Goal: Book appointment/travel/reservation

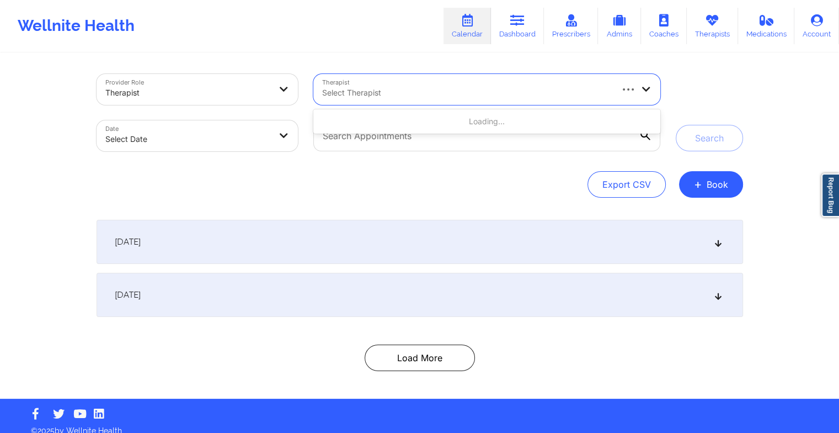
click at [408, 86] on div "Select Therapist" at bounding box center [462, 89] width 299 height 31
paste input "[PERSON_NAME]"
type input "[PERSON_NAME]"
click at [420, 61] on div "Provider Role Therapist Therapist Select Therapist Date Select Date Search Expo…" at bounding box center [420, 226] width 662 height 344
click at [331, 94] on div at bounding box center [466, 92] width 289 height 13
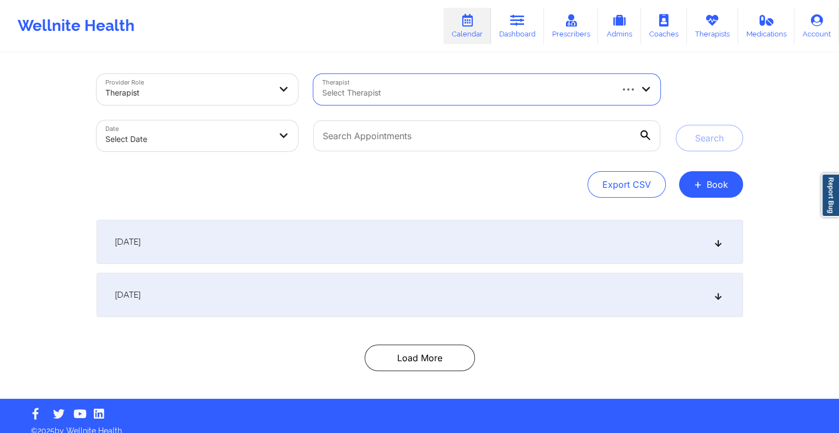
drag, startPoint x: 331, startPoint y: 94, endPoint x: 323, endPoint y: 95, distance: 8.3
paste input "[PERSON_NAME]"
click at [375, 93] on input "[PERSON_NAME]" at bounding box center [356, 92] width 68 height 11
type input "Sio"
click at [372, 92] on div at bounding box center [477, 92] width 311 height 13
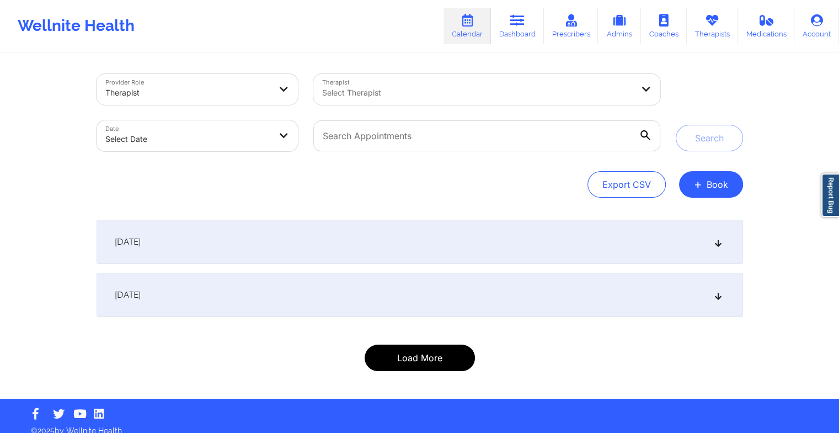
click at [404, 347] on button "Load More" at bounding box center [420, 357] width 110 height 26
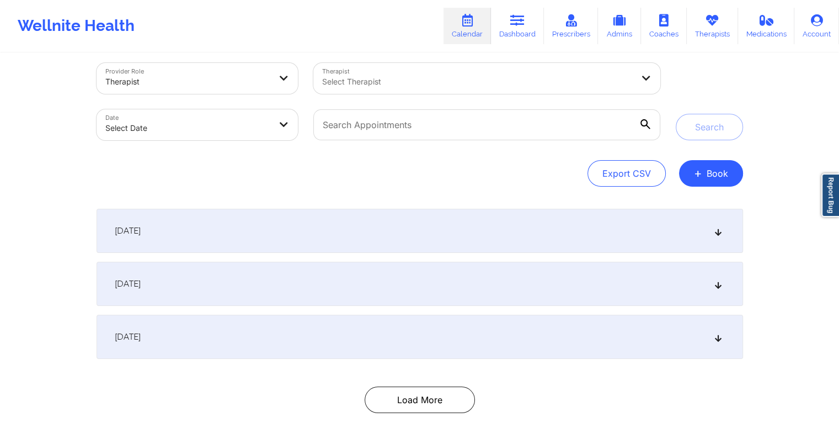
click at [326, 343] on div "[DATE]" at bounding box center [420, 337] width 647 height 44
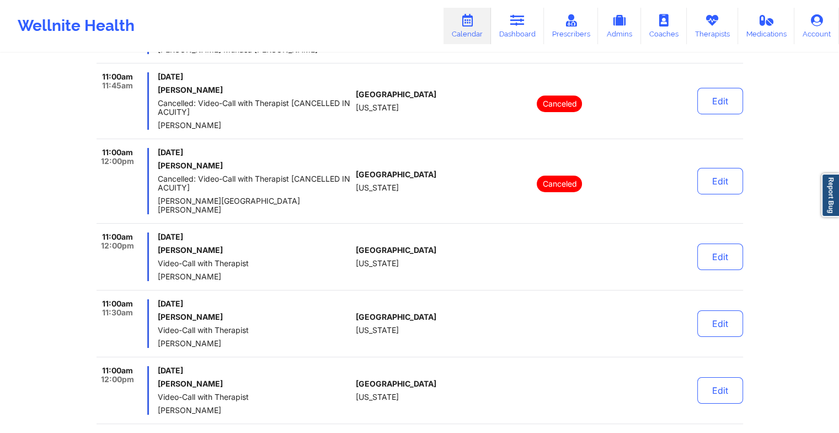
scroll to position [3834, 0]
drag, startPoint x: 265, startPoint y: 224, endPoint x: 170, endPoint y: 226, distance: 94.9
click at [170, 233] on span "[DATE]" at bounding box center [255, 237] width 194 height 9
drag, startPoint x: 217, startPoint y: 263, endPoint x: 93, endPoint y: 221, distance: 131.6
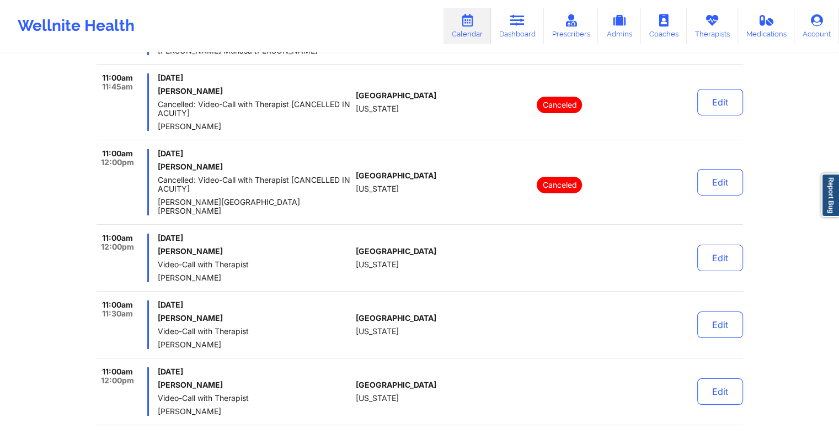
drag, startPoint x: 93, startPoint y: 221, endPoint x: 172, endPoint y: 223, distance: 79.5
copy div "11:00am 12:00pm [DATE] [PERSON_NAME] Video-Call with Therapist [PERSON_NAME]"
click at [709, 244] on button "Edit" at bounding box center [720, 257] width 46 height 26
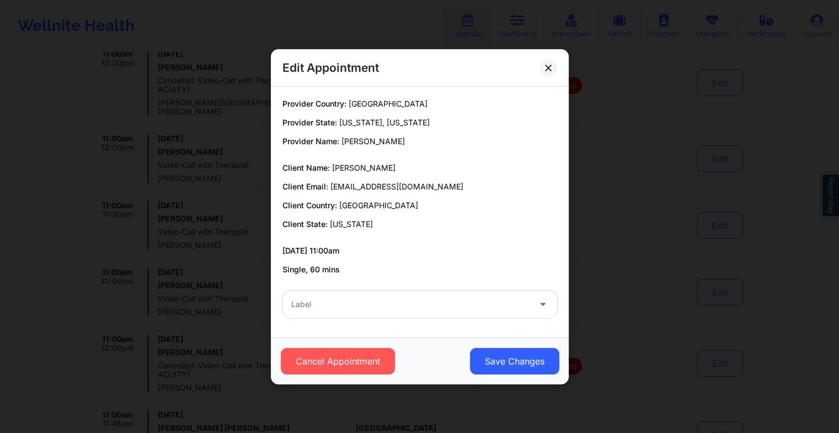
scroll to position [3926, 0]
click at [548, 73] on button at bounding box center [549, 67] width 18 height 18
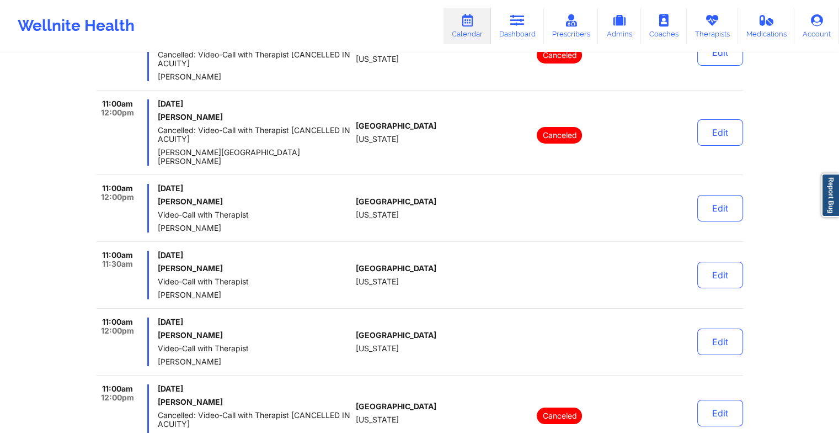
scroll to position [3882, 0]
click at [520, 26] on link "Dashboard" at bounding box center [517, 26] width 53 height 36
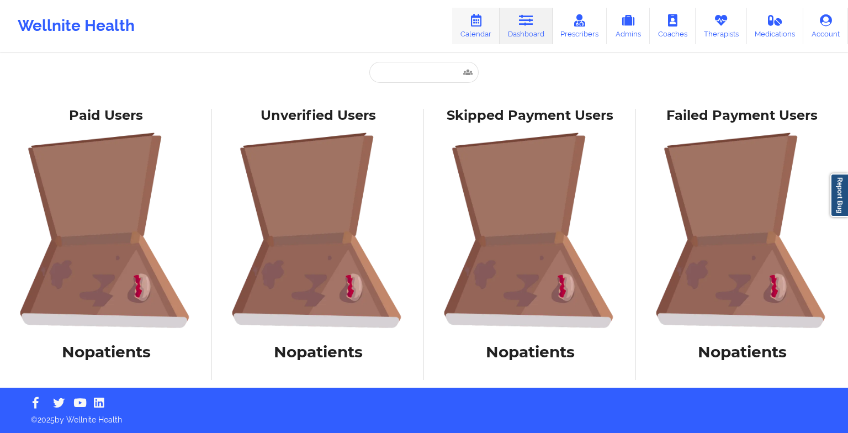
click at [482, 24] on icon at bounding box center [475, 20] width 14 height 12
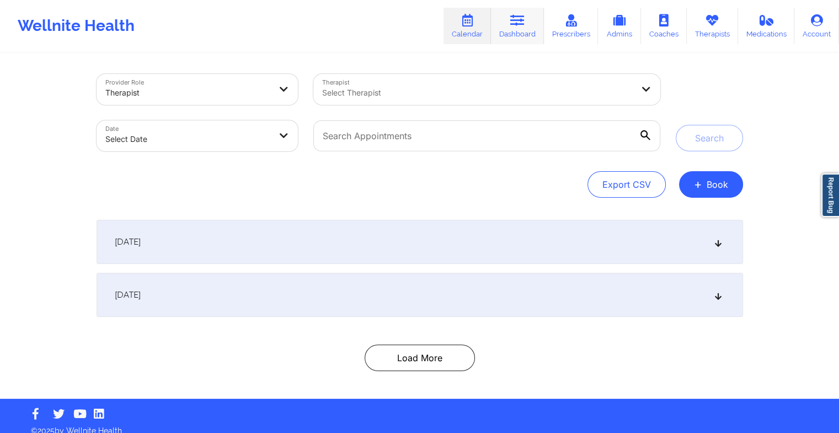
click at [524, 22] on icon at bounding box center [517, 20] width 14 height 12
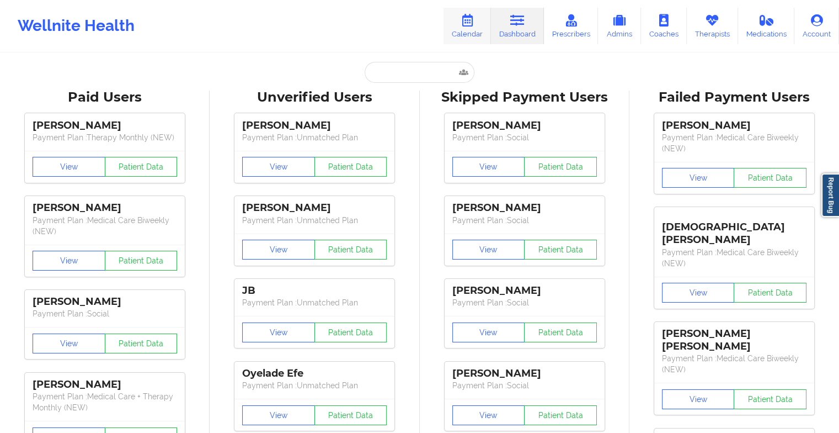
click at [487, 21] on link "Calendar" at bounding box center [467, 26] width 47 height 36
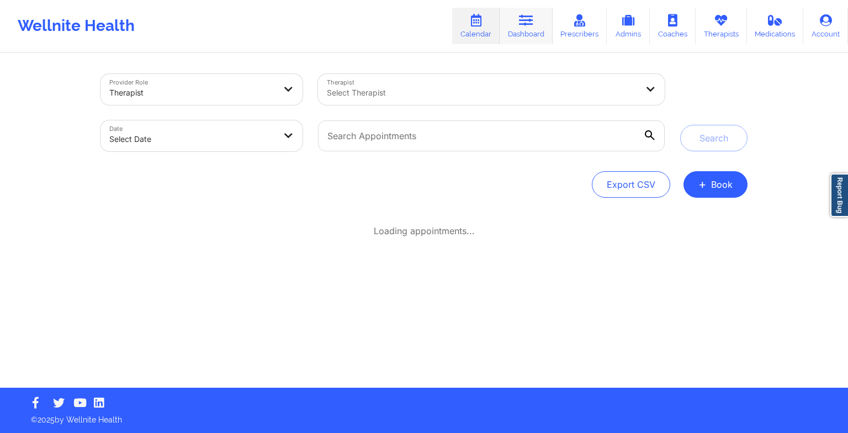
click at [537, 20] on link "Dashboard" at bounding box center [525, 26] width 53 height 36
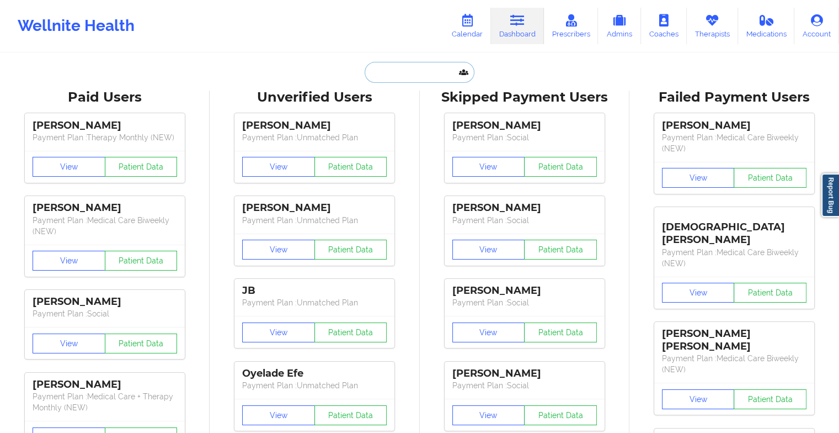
click at [388, 74] on input "text" at bounding box center [419, 72] width 109 height 21
paste input "14. [PERSON_NAME]"
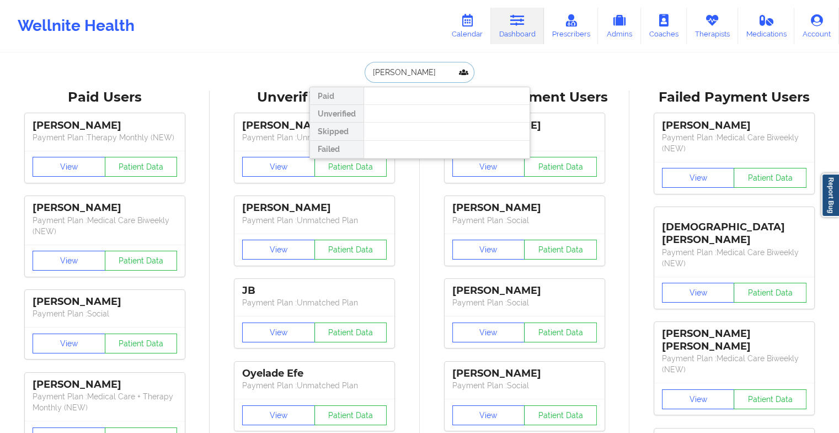
click at [441, 68] on input "[PERSON_NAME]" at bounding box center [419, 72] width 109 height 21
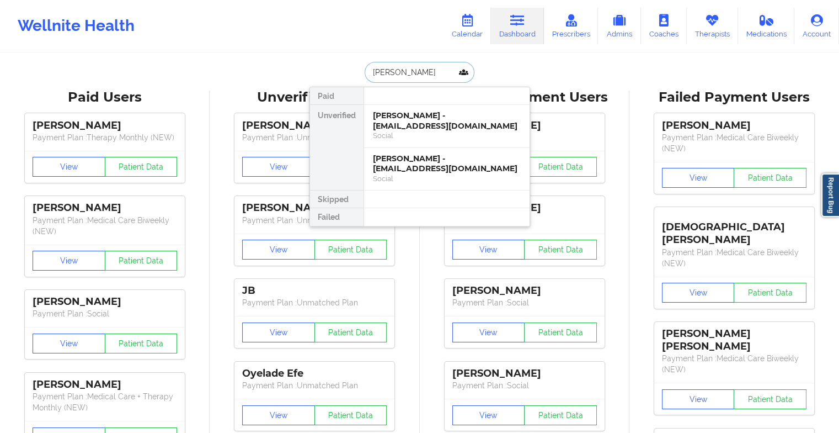
type input "[PERSON_NAME]"
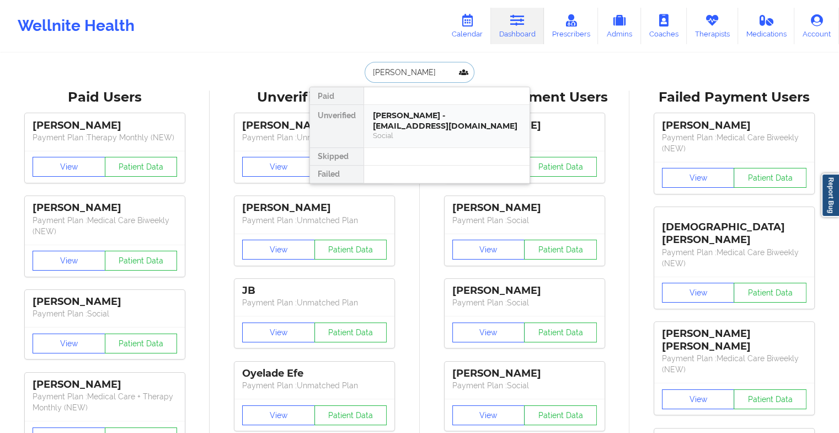
click at [439, 125] on div "[PERSON_NAME] - [EMAIL_ADDRESS][DOMAIN_NAME]" at bounding box center [447, 120] width 148 height 20
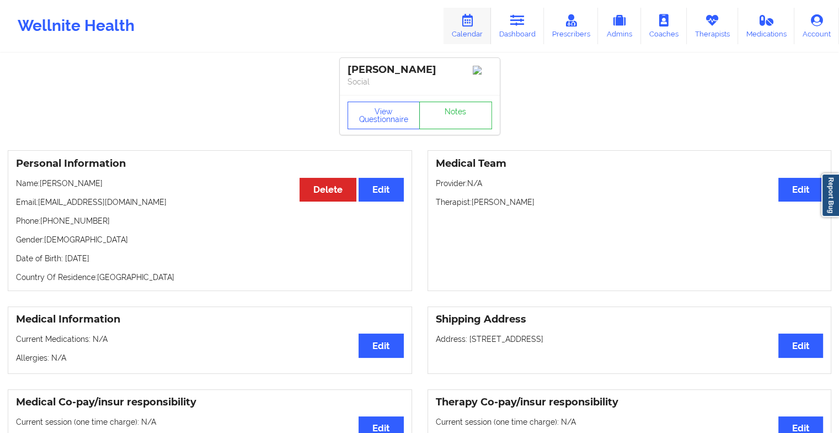
click at [475, 17] on icon at bounding box center [467, 20] width 14 height 12
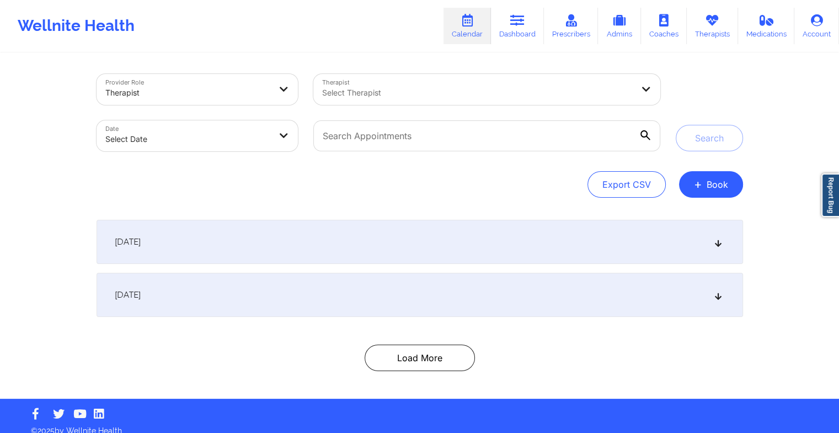
click at [423, 298] on div "[DATE]" at bounding box center [420, 295] width 647 height 44
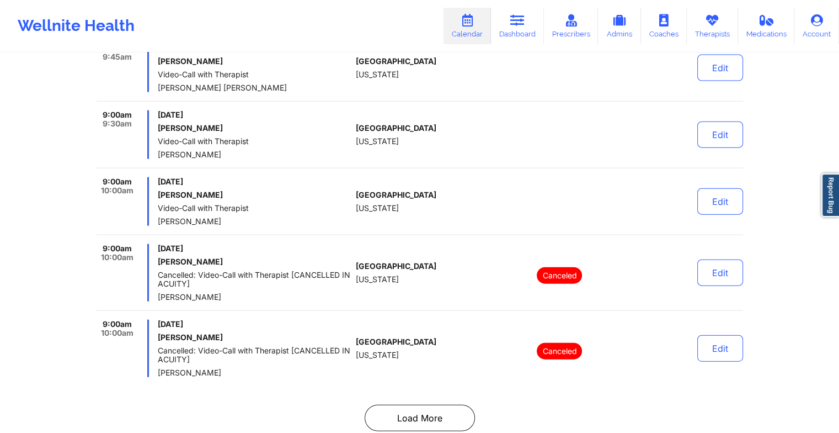
scroll to position [2535, 0]
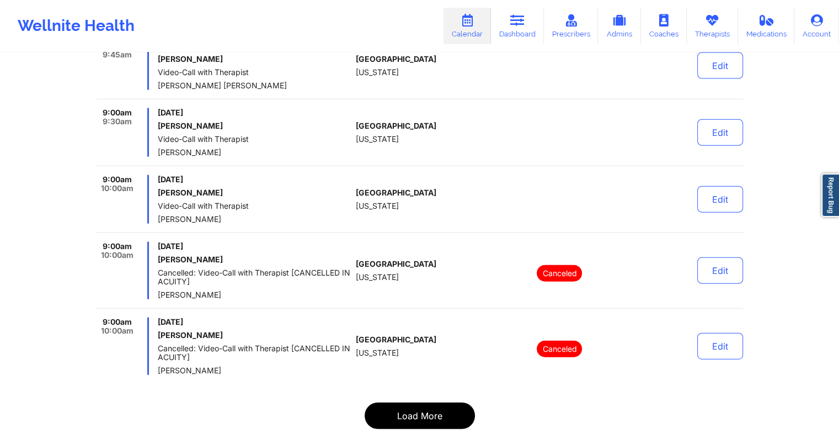
click at [411, 402] on button "Load More" at bounding box center [420, 415] width 110 height 26
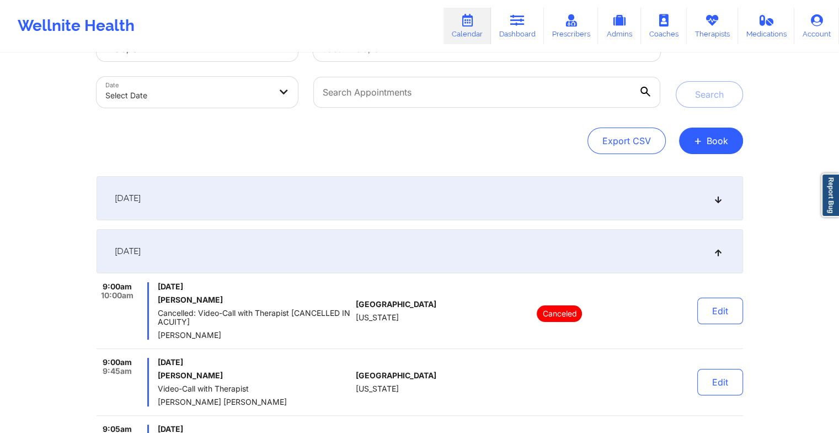
scroll to position [0, 0]
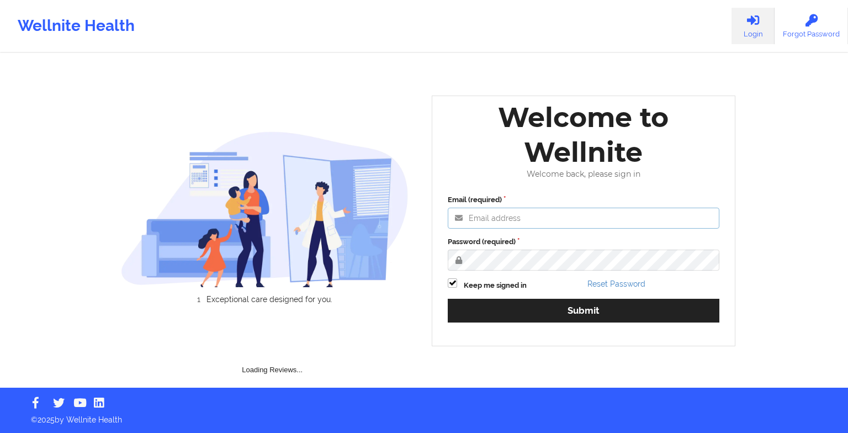
type input "maheen@wellnite.com"
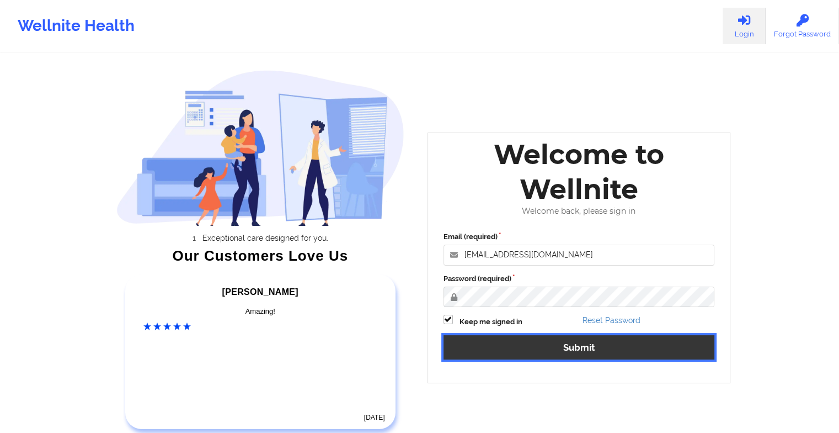
click at [523, 343] on button "Submit" at bounding box center [579, 347] width 271 height 24
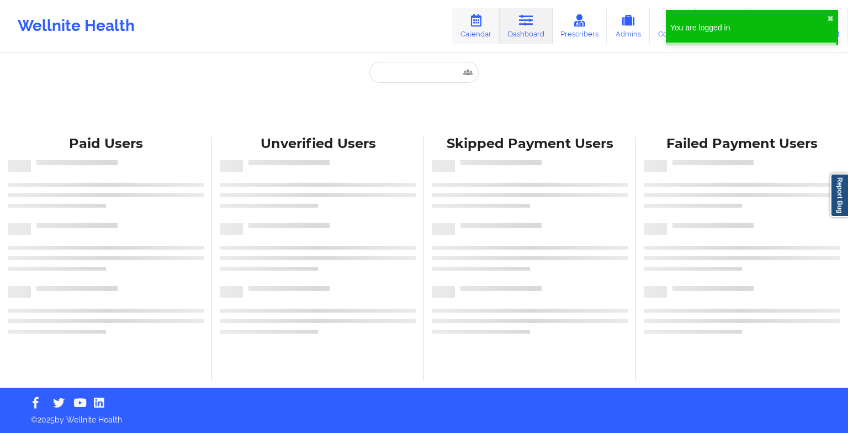
click at [483, 15] on icon at bounding box center [475, 20] width 14 height 12
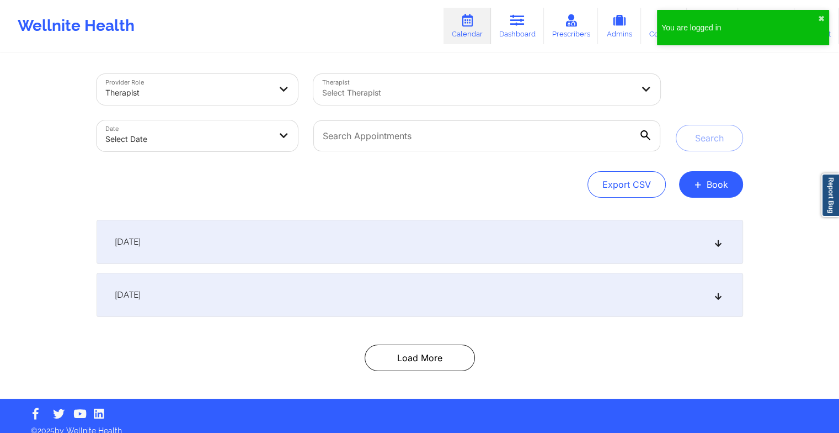
click at [383, 302] on div "[DATE]" at bounding box center [420, 295] width 647 height 44
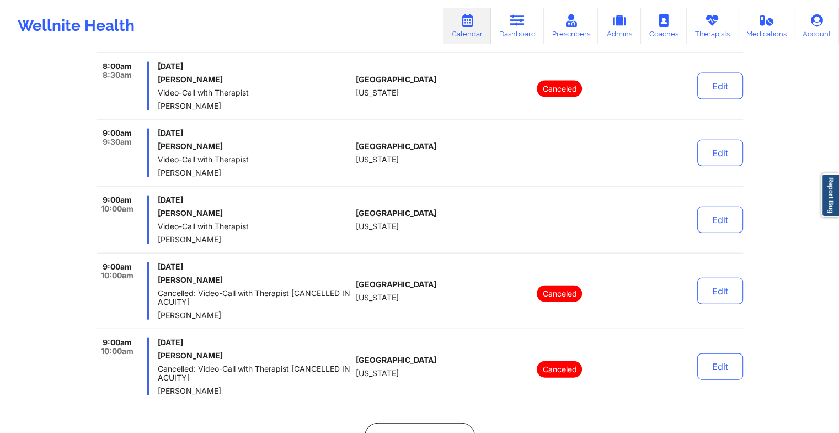
scroll to position [2591, 0]
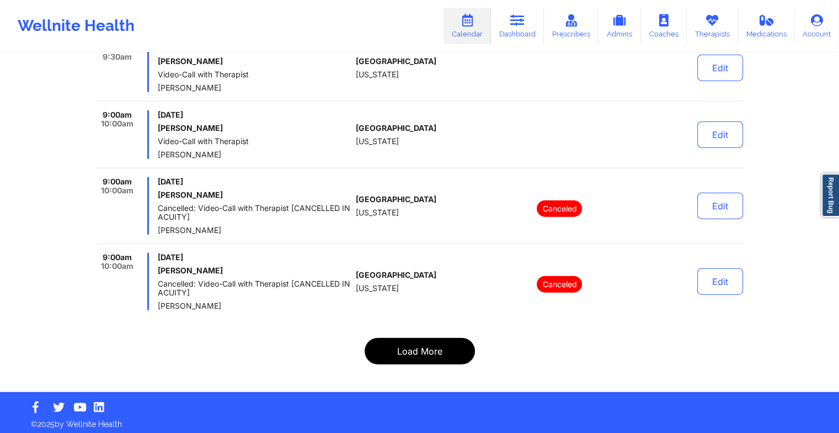
click at [397, 353] on button "Load More" at bounding box center [420, 351] width 110 height 26
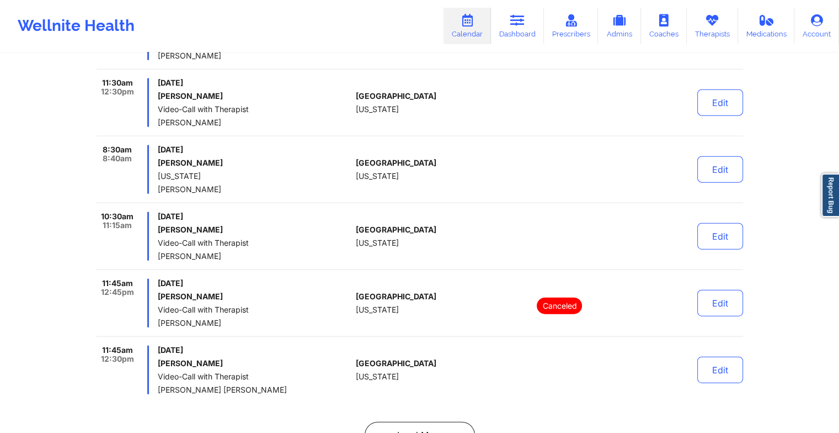
scroll to position [6879, 0]
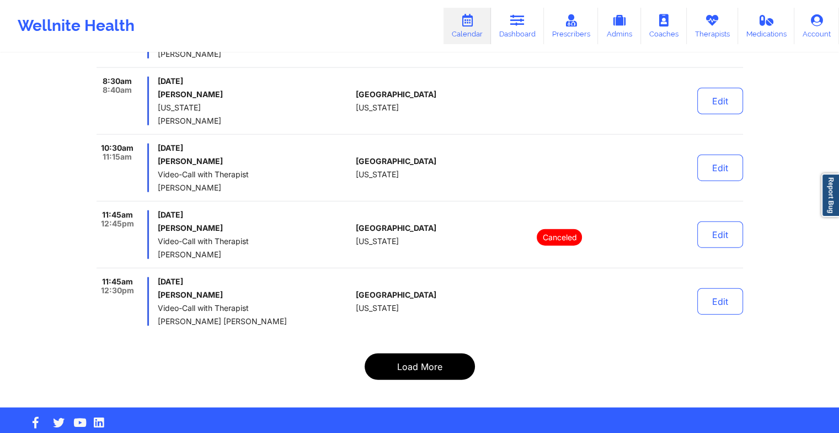
click at [416, 355] on button "Load More" at bounding box center [420, 366] width 110 height 26
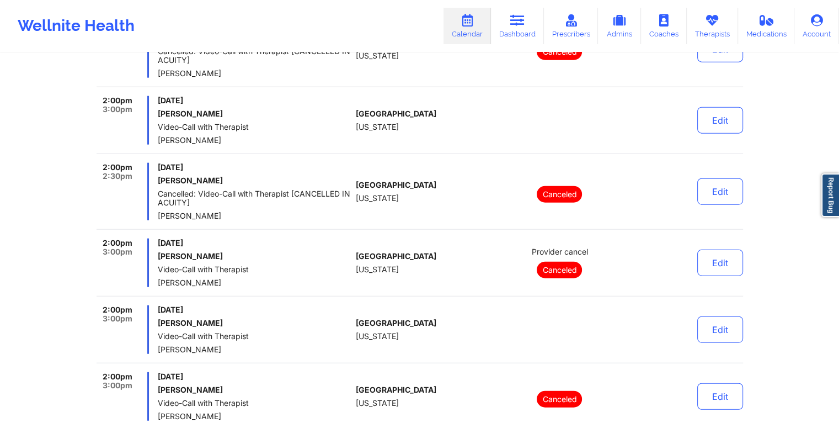
scroll to position [6932, 0]
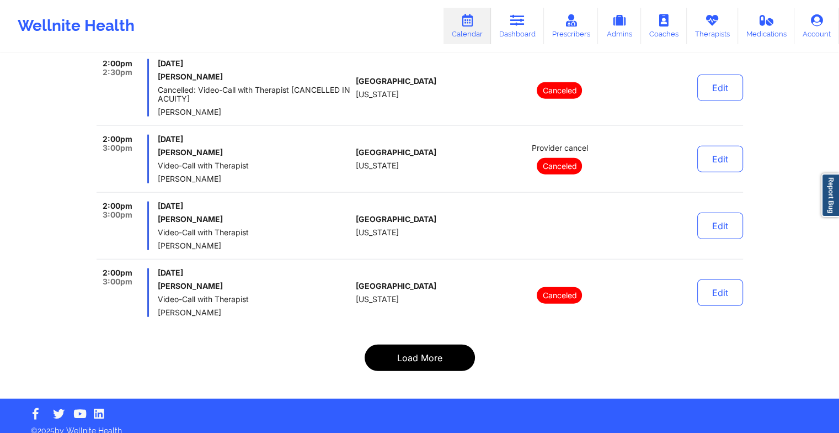
click at [395, 344] on button "Load More" at bounding box center [420, 357] width 110 height 26
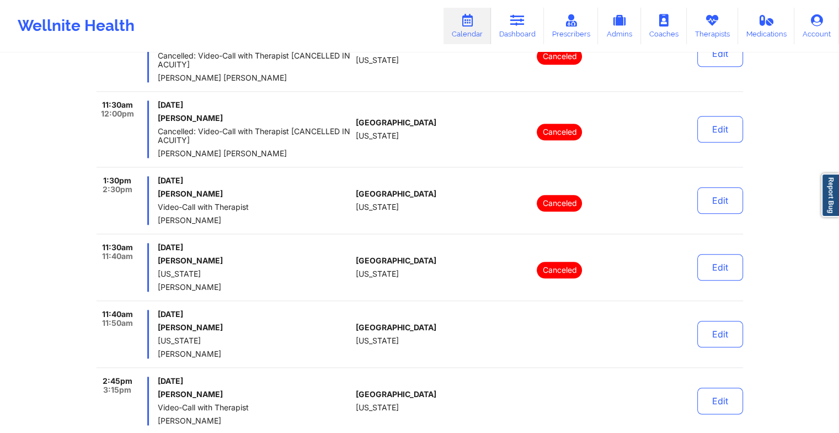
scroll to position [786, 0]
